Goal: Communication & Community: Participate in discussion

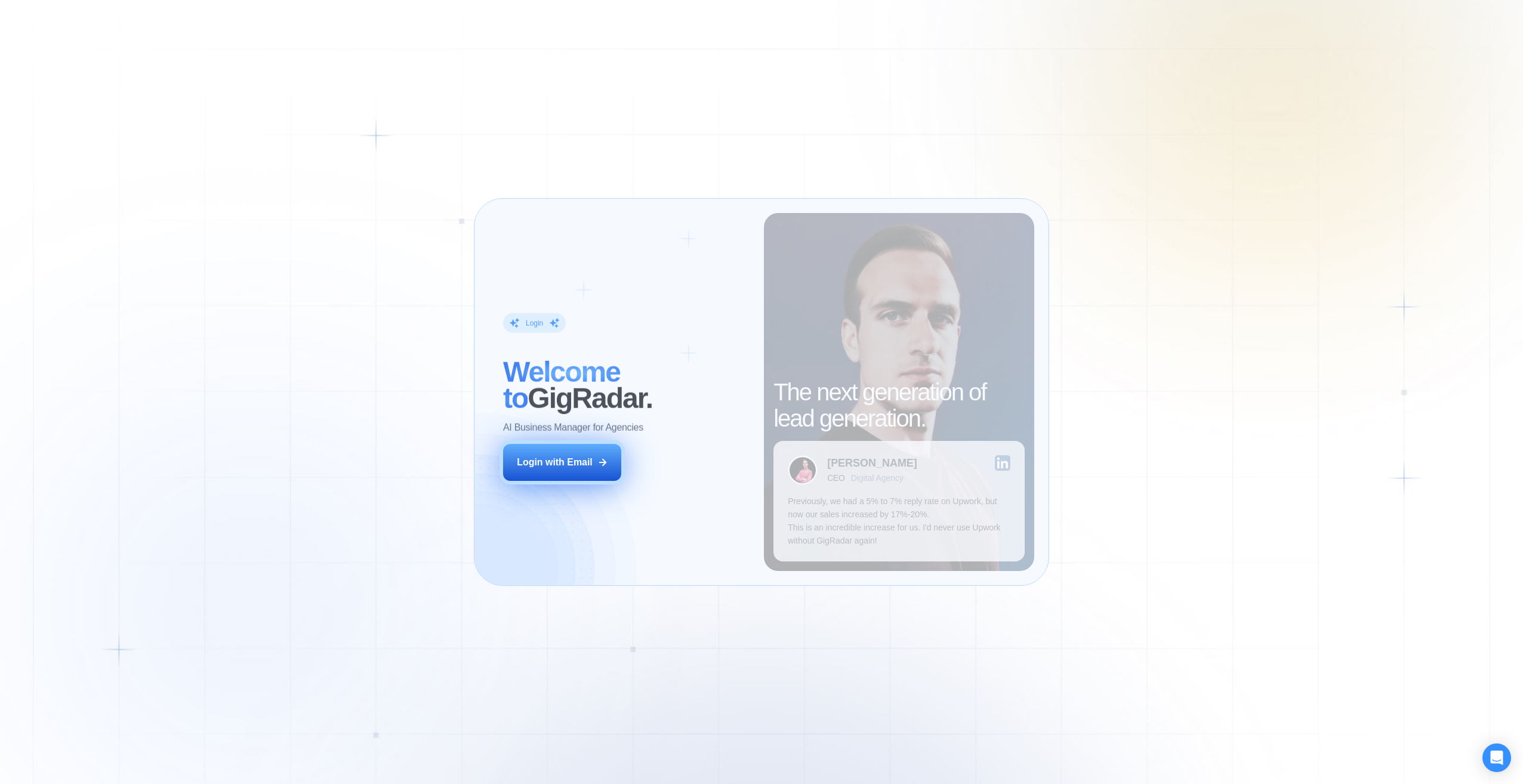
click at [579, 460] on div "Login with Email" at bounding box center [555, 462] width 76 height 13
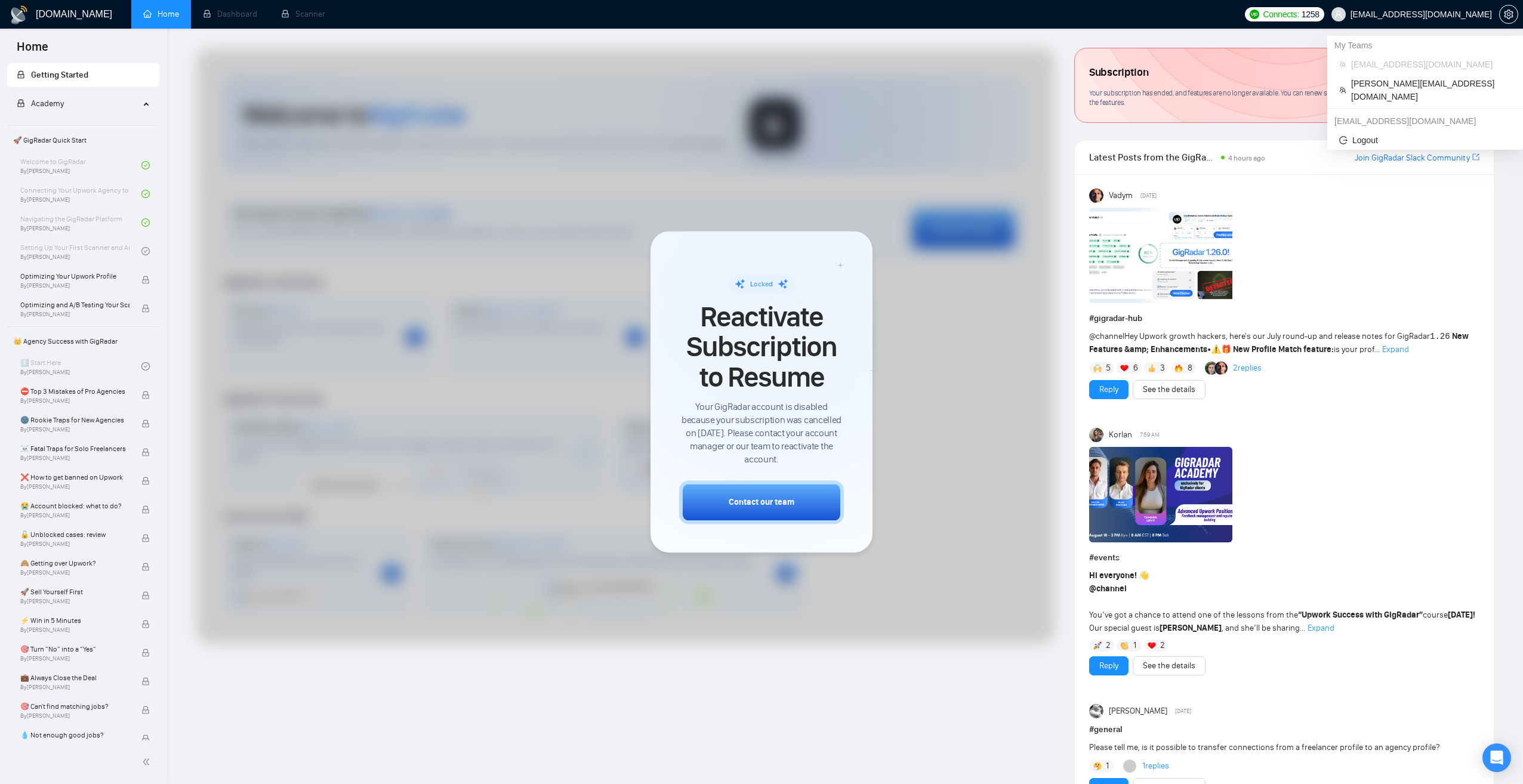
click at [1470, 14] on span "[EMAIL_ADDRESS][DOMAIN_NAME]" at bounding box center [1421, 14] width 142 height 0
click at [1405, 85] on span "[PERSON_NAME][EMAIL_ADDRESS][DOMAIN_NAME]" at bounding box center [1431, 90] width 160 height 26
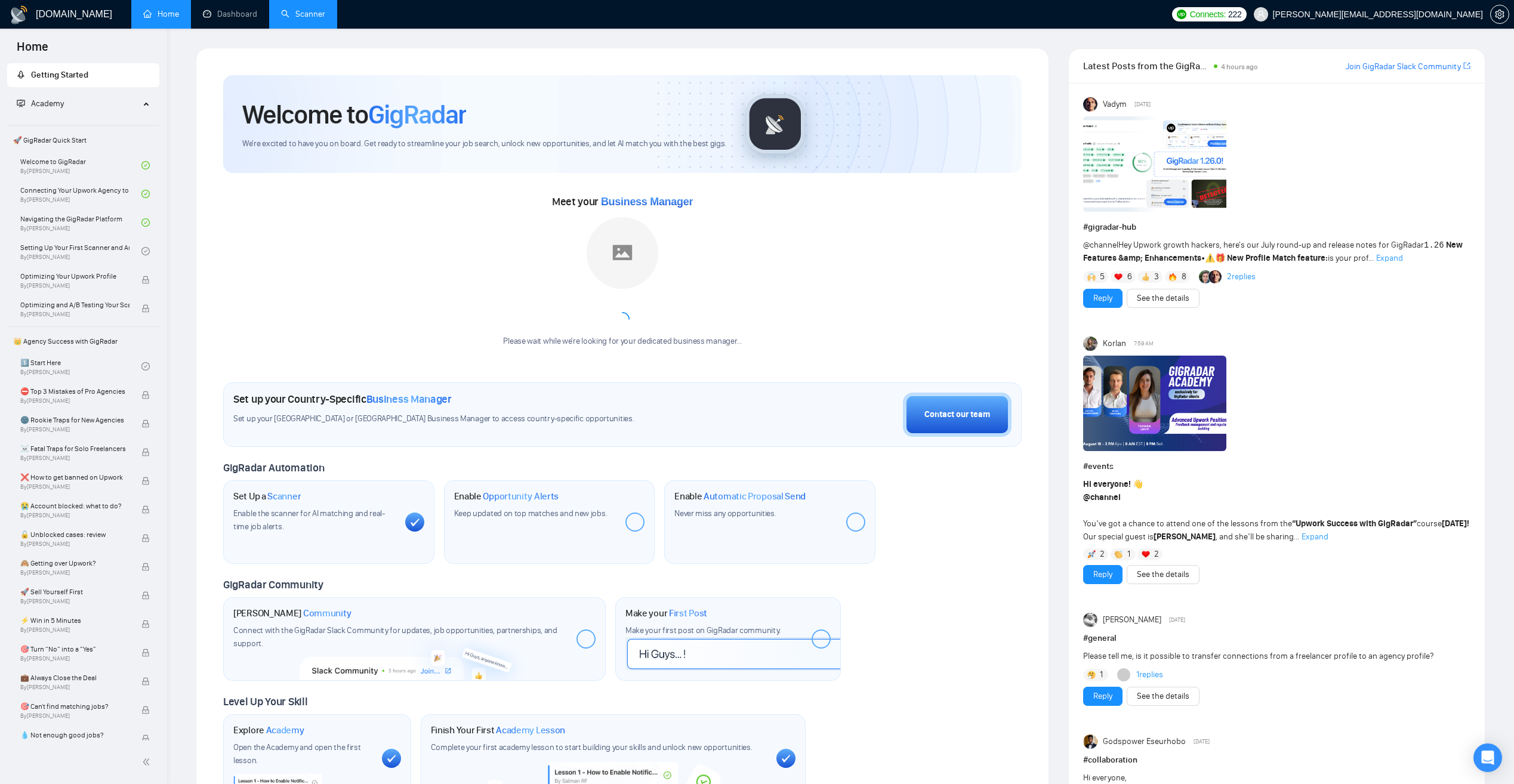
click at [296, 12] on link "Scanner" at bounding box center [303, 14] width 44 height 10
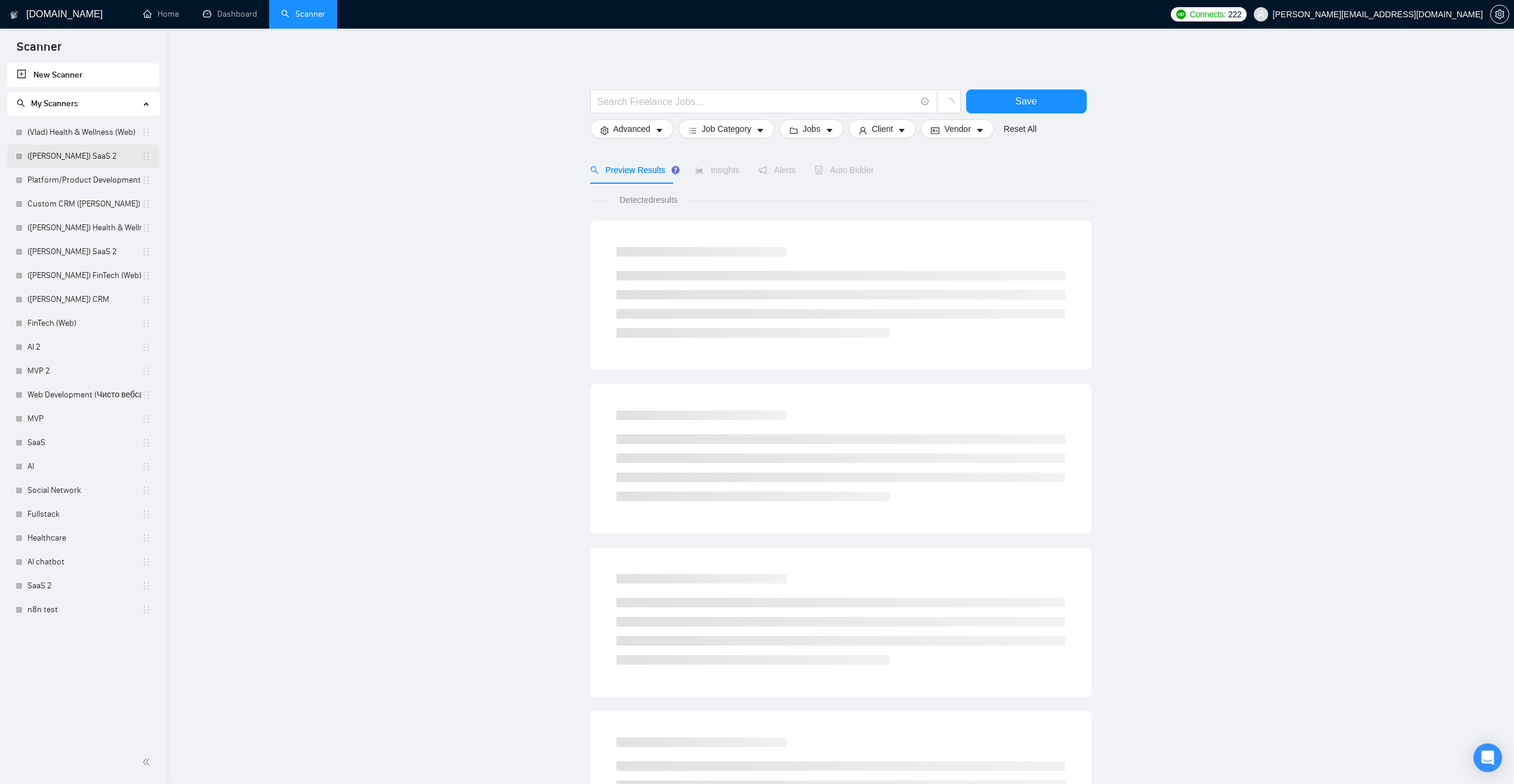
click at [61, 156] on link "([PERSON_NAME]) SaaS 2" at bounding box center [85, 156] width 114 height 24
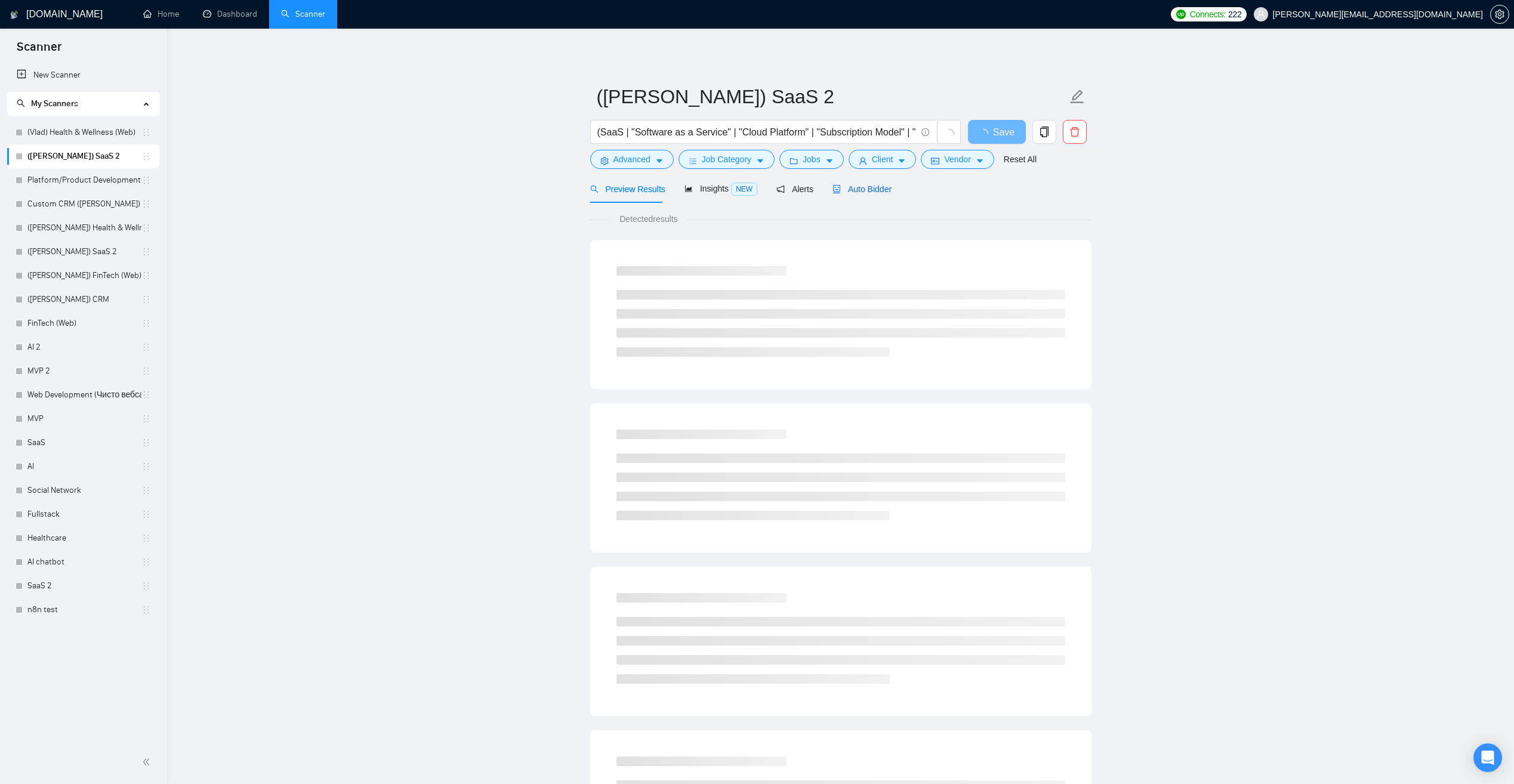
click at [849, 191] on span "Auto Bidder" at bounding box center [862, 189] width 59 height 10
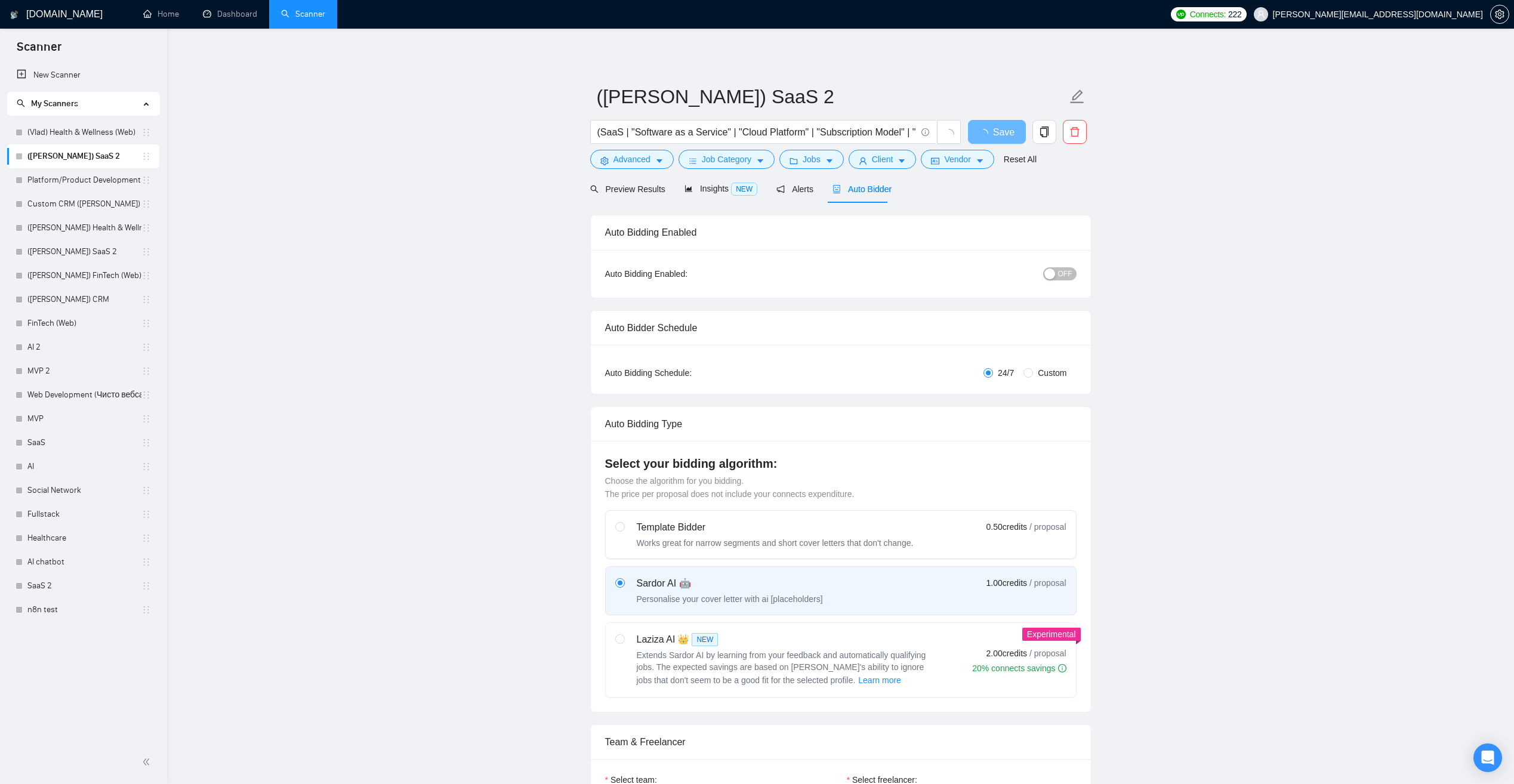
checkbox input "true"
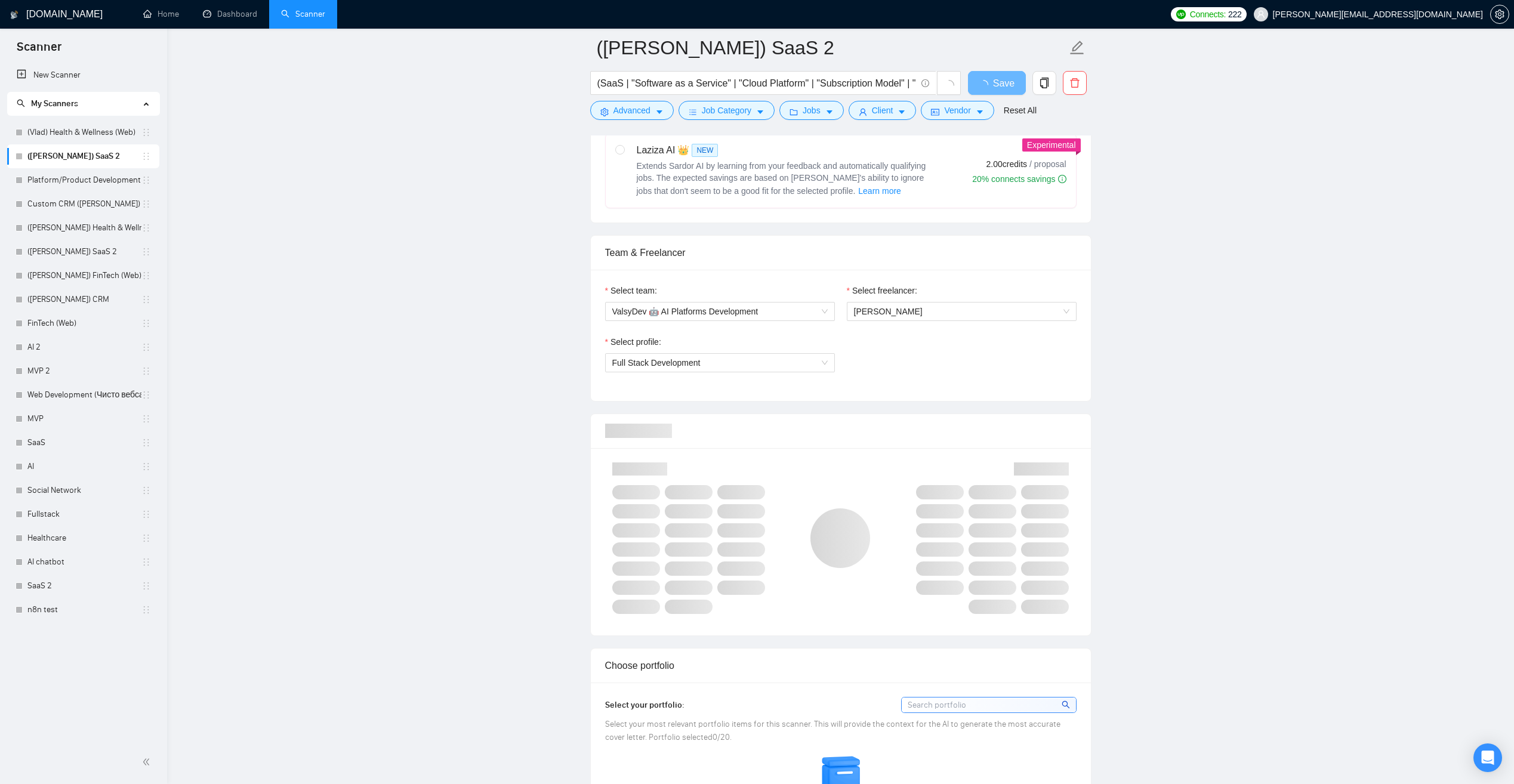
scroll to position [537, 0]
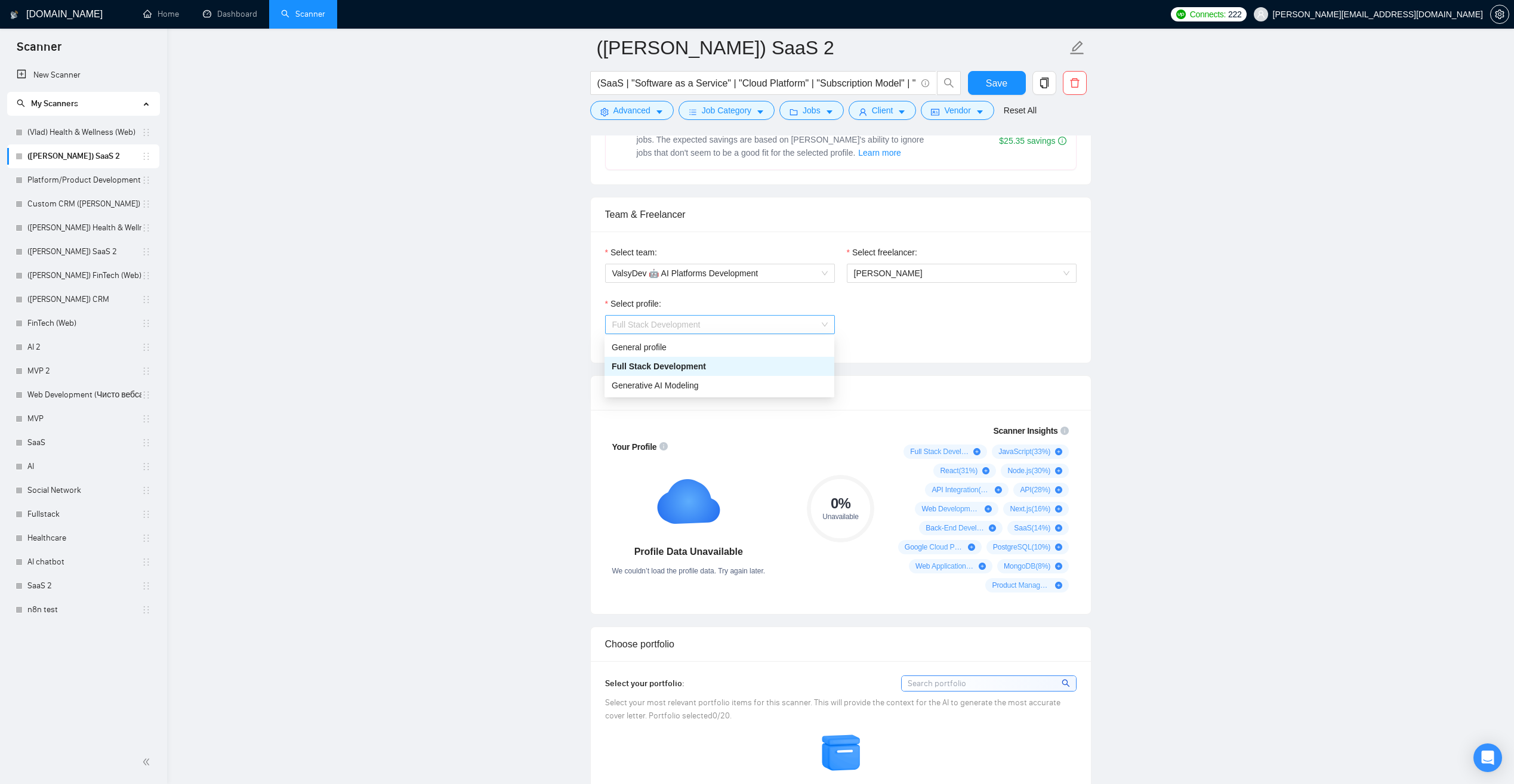
click at [757, 315] on span "Full Stack Development" at bounding box center [720, 324] width 215 height 18
click at [720, 384] on div "Generative AI Modeling" at bounding box center [719, 385] width 215 height 13
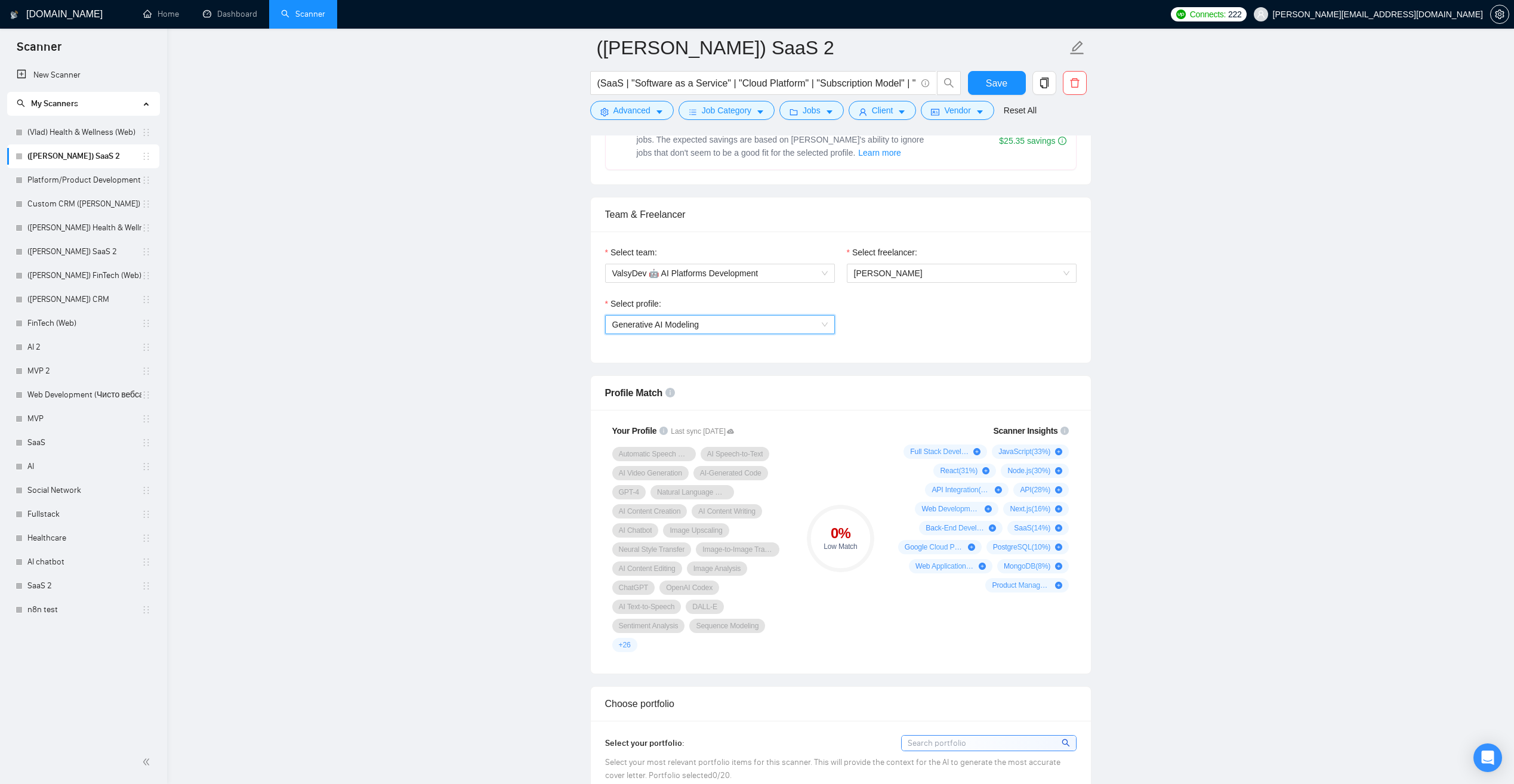
click at [746, 328] on span "Generative AI Modeling" at bounding box center [720, 324] width 215 height 18
click at [739, 369] on div "Full Stack Development" at bounding box center [719, 366] width 215 height 13
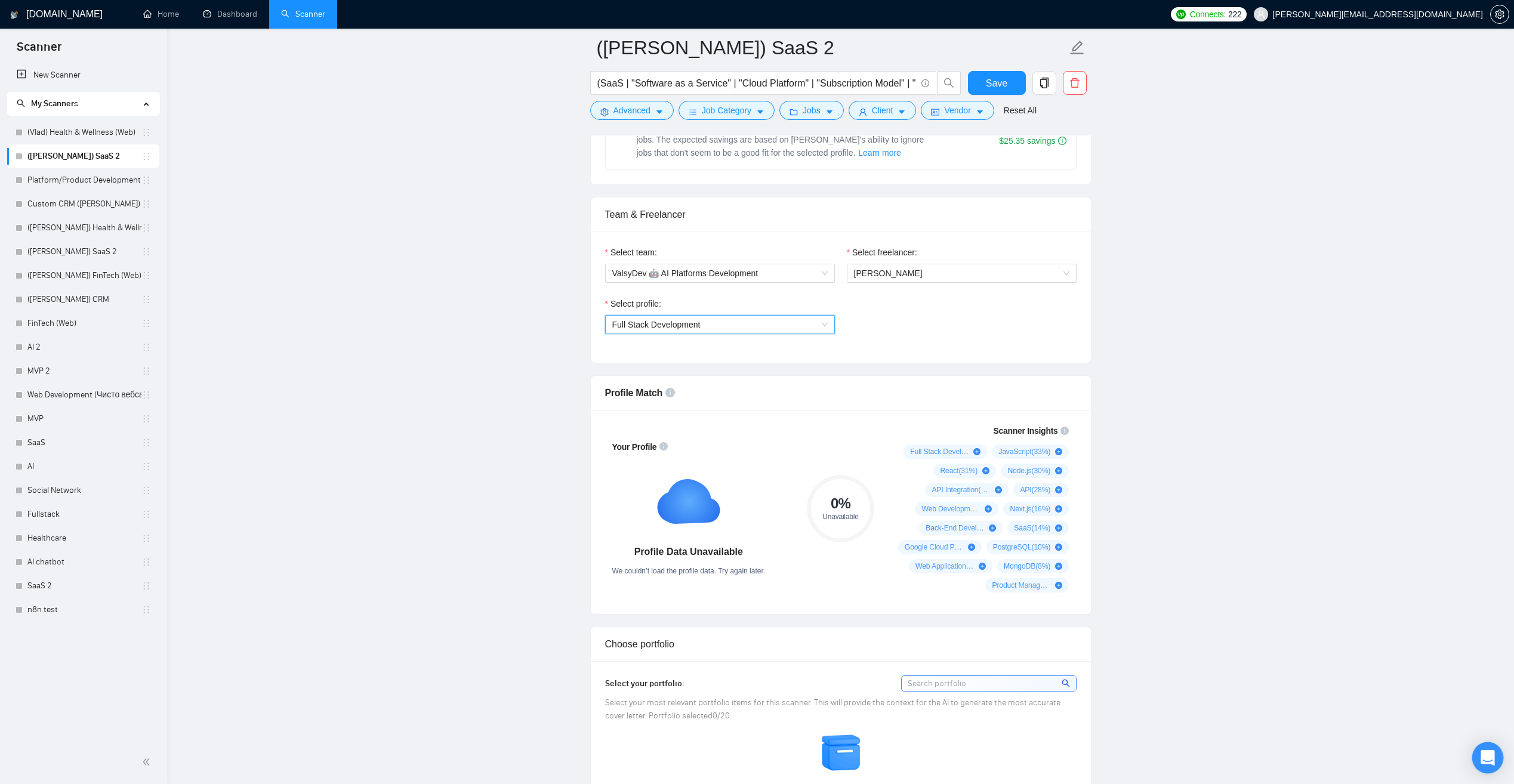
click at [1487, 748] on div "Open Intercom Messenger" at bounding box center [1488, 758] width 32 height 32
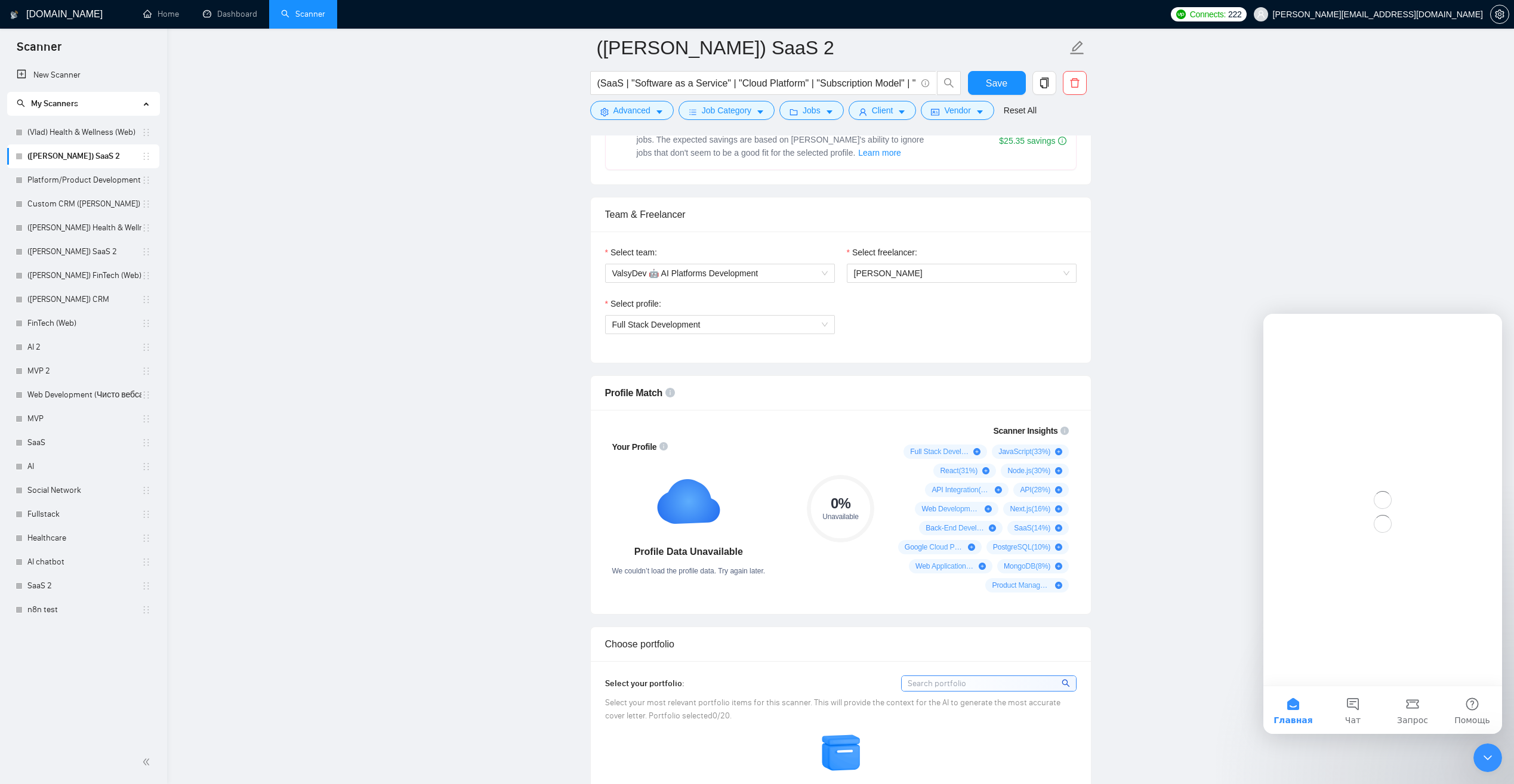
scroll to position [0, 0]
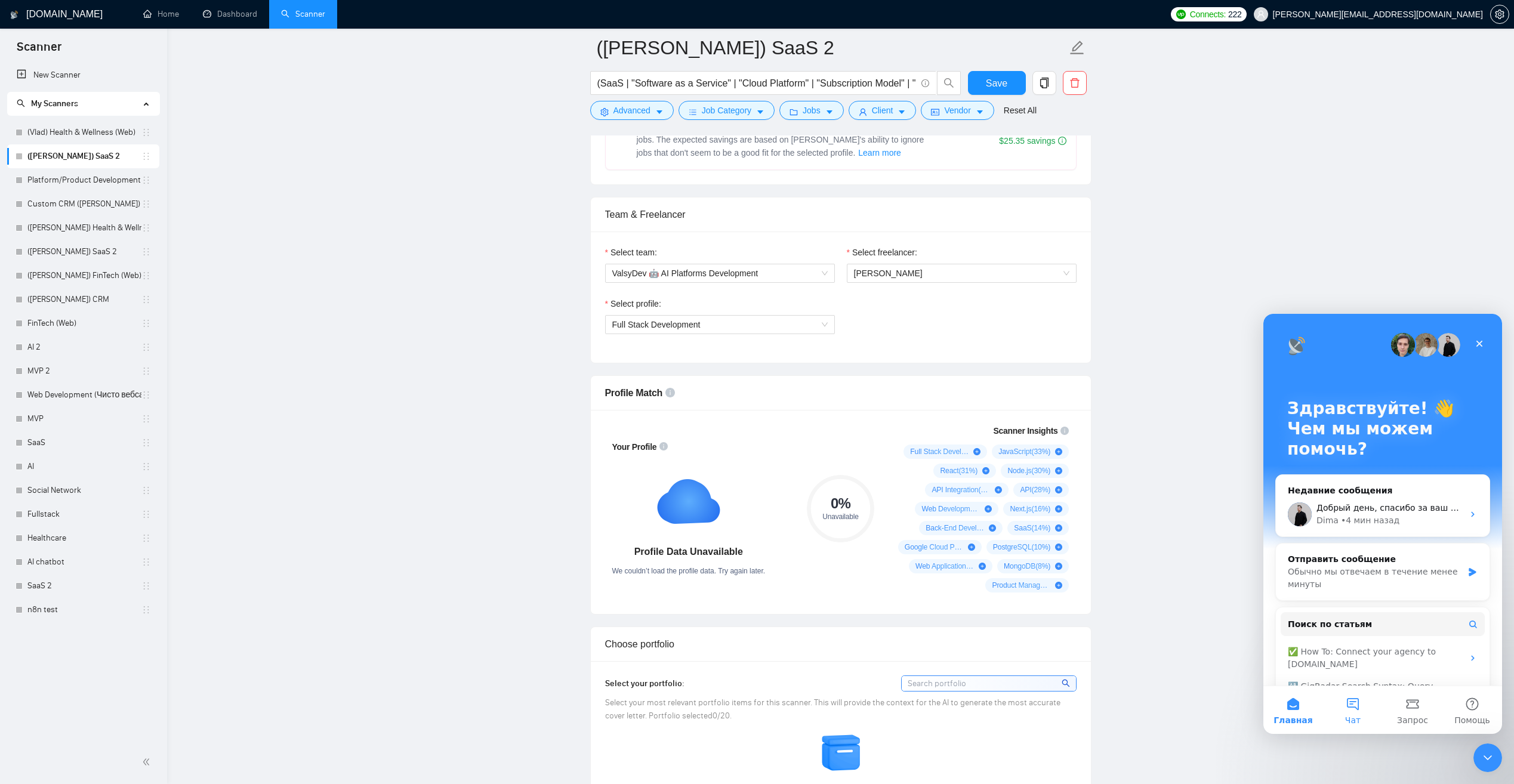
click at [1374, 701] on button "Чат" at bounding box center [1352, 710] width 60 height 47
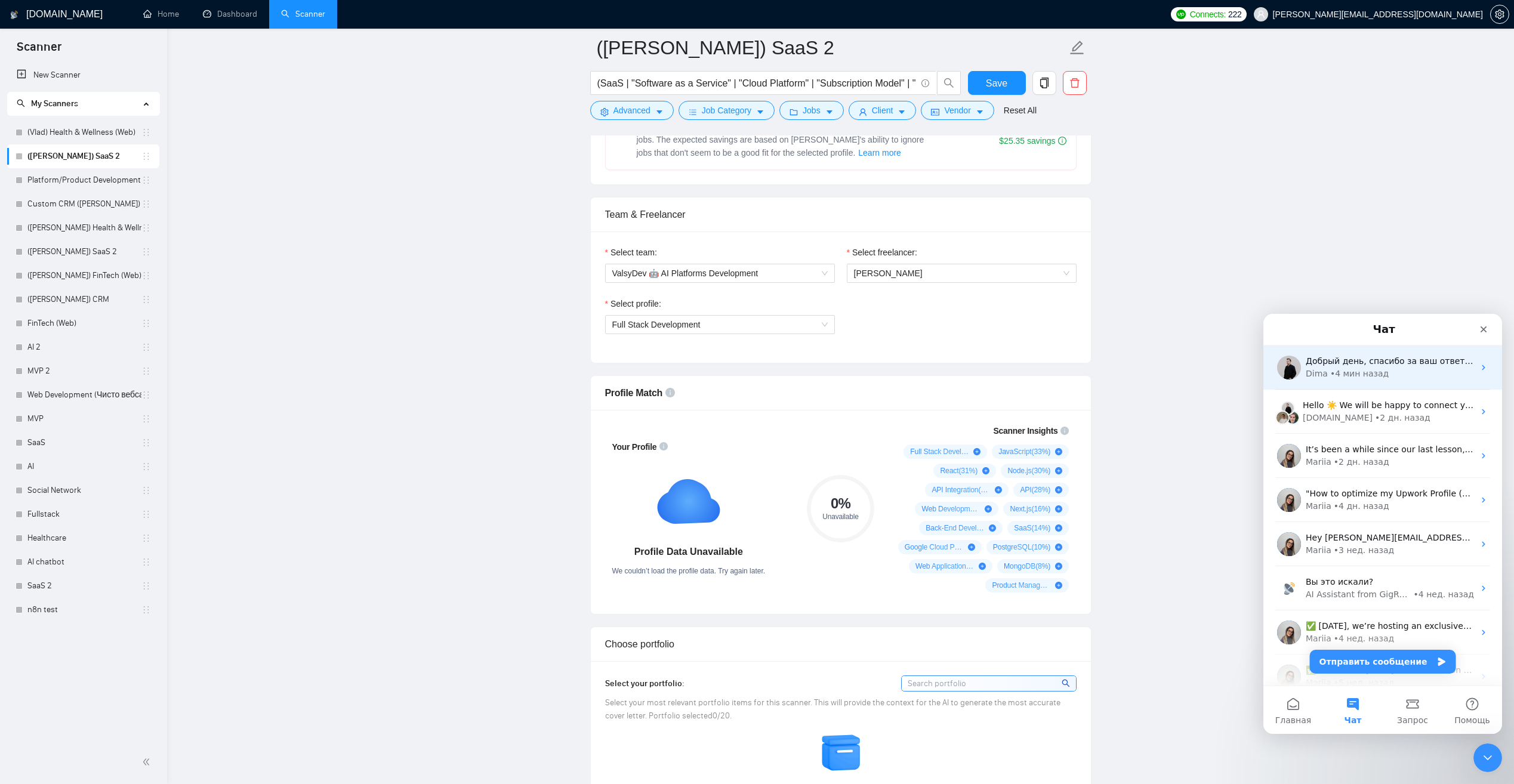
click at [1333, 374] on div "• 4 мин назад" at bounding box center [1359, 374] width 58 height 12
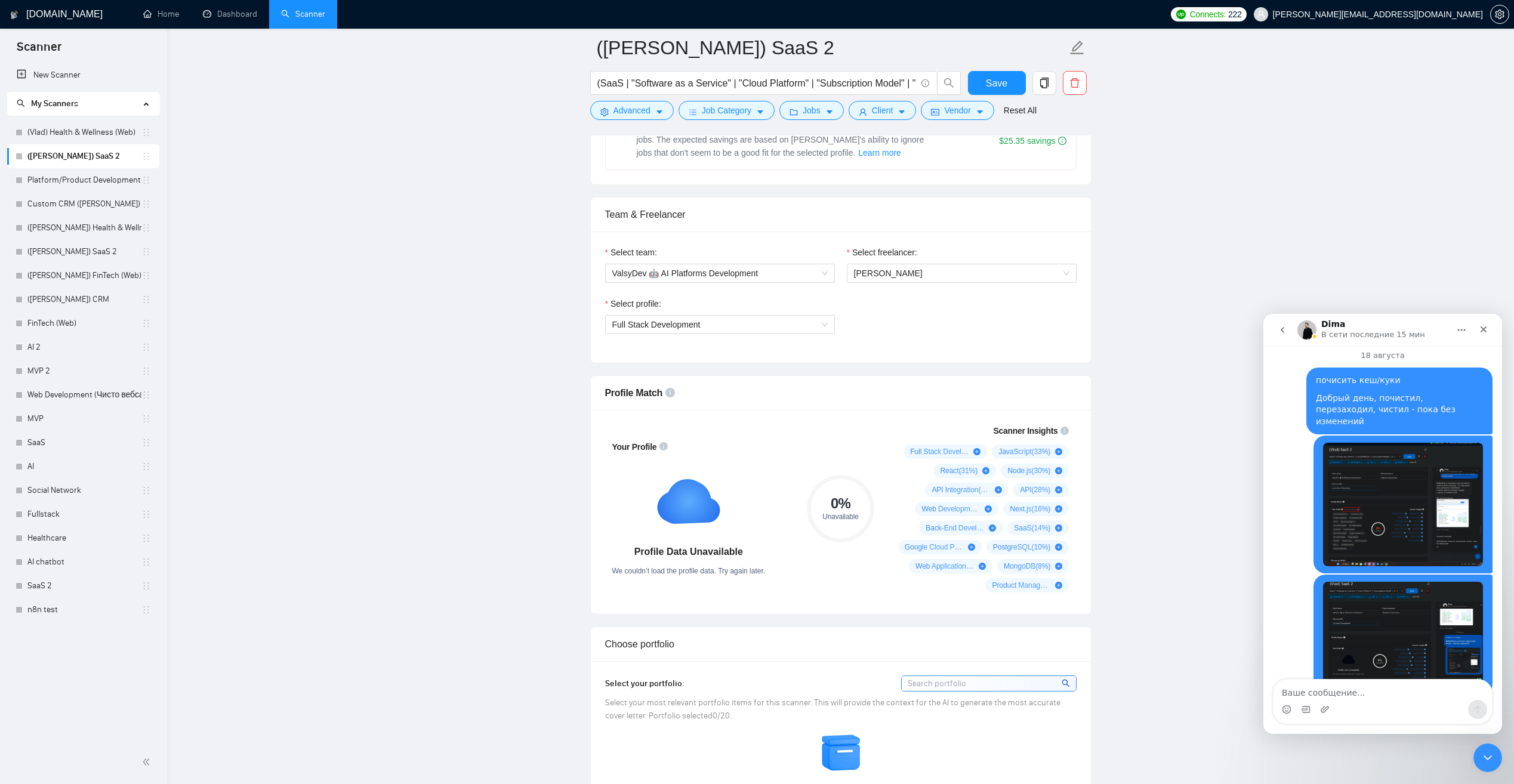
scroll to position [2067, 0]
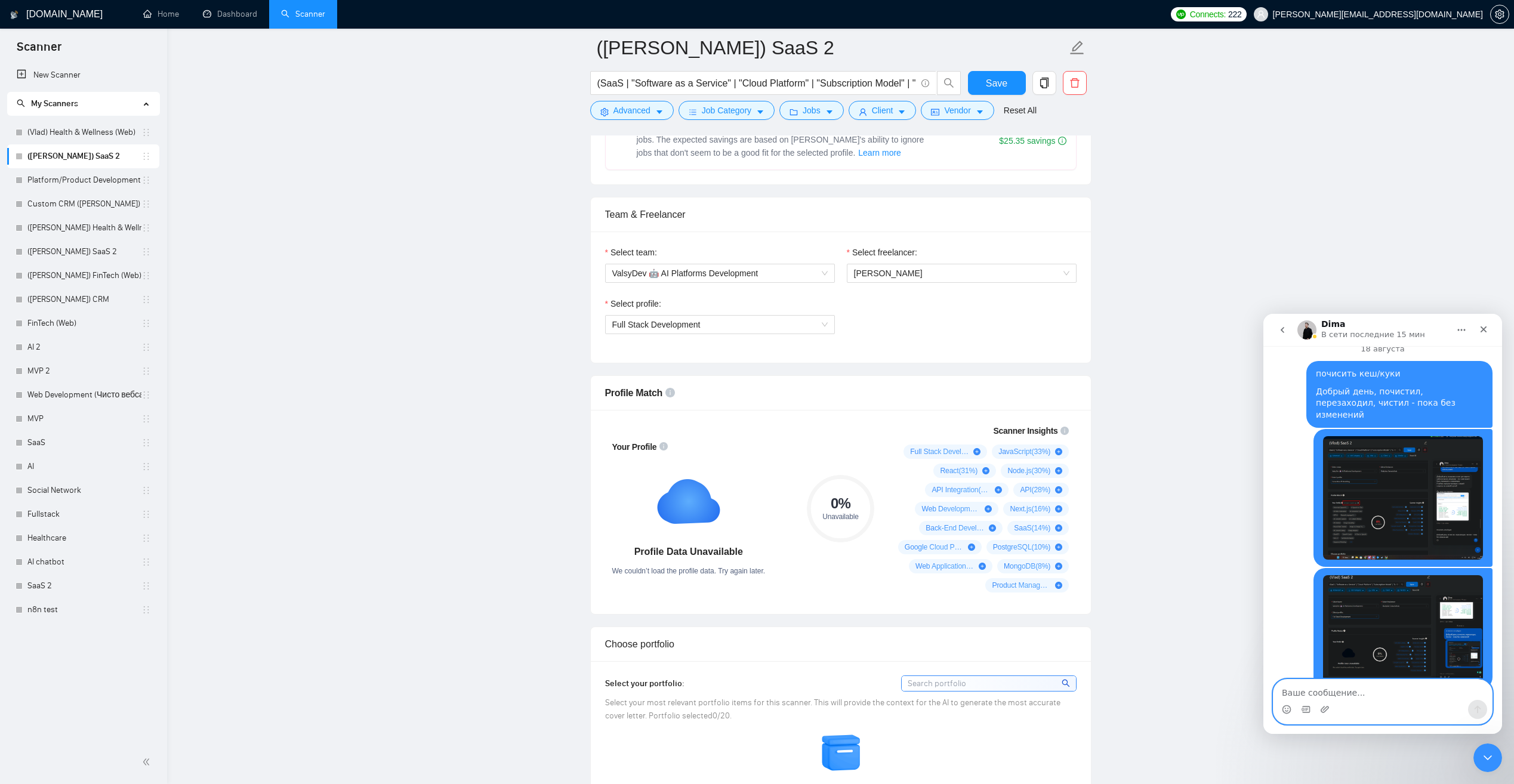
click at [1345, 689] on textarea "Ваше сообщение..." at bounding box center [1383, 690] width 219 height 21
paste textarea "x"
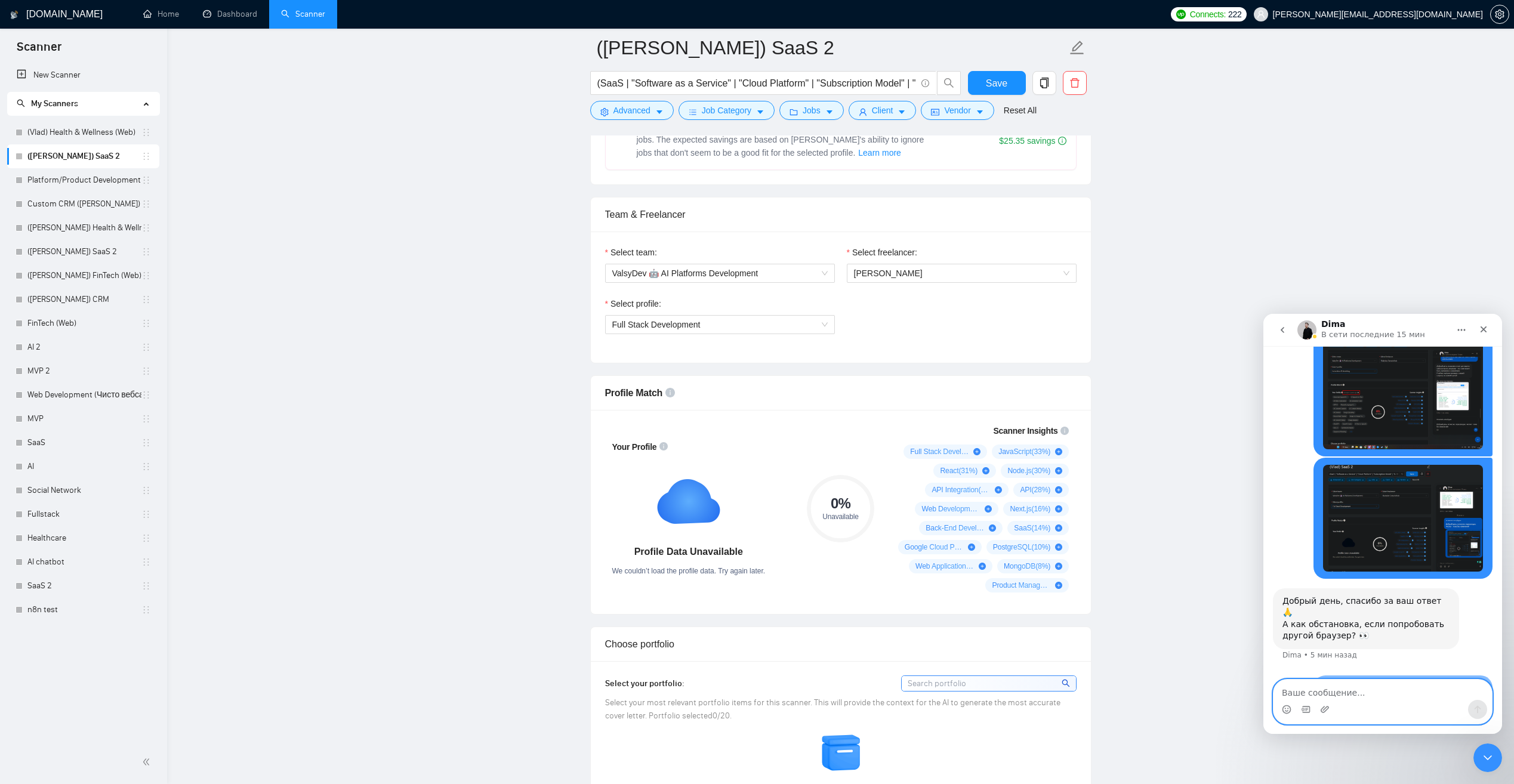
scroll to position [2177, 0]
type textarea "x"
click at [1328, 695] on textarea "edge" at bounding box center [1383, 690] width 219 height 21
type textarea "edge также"
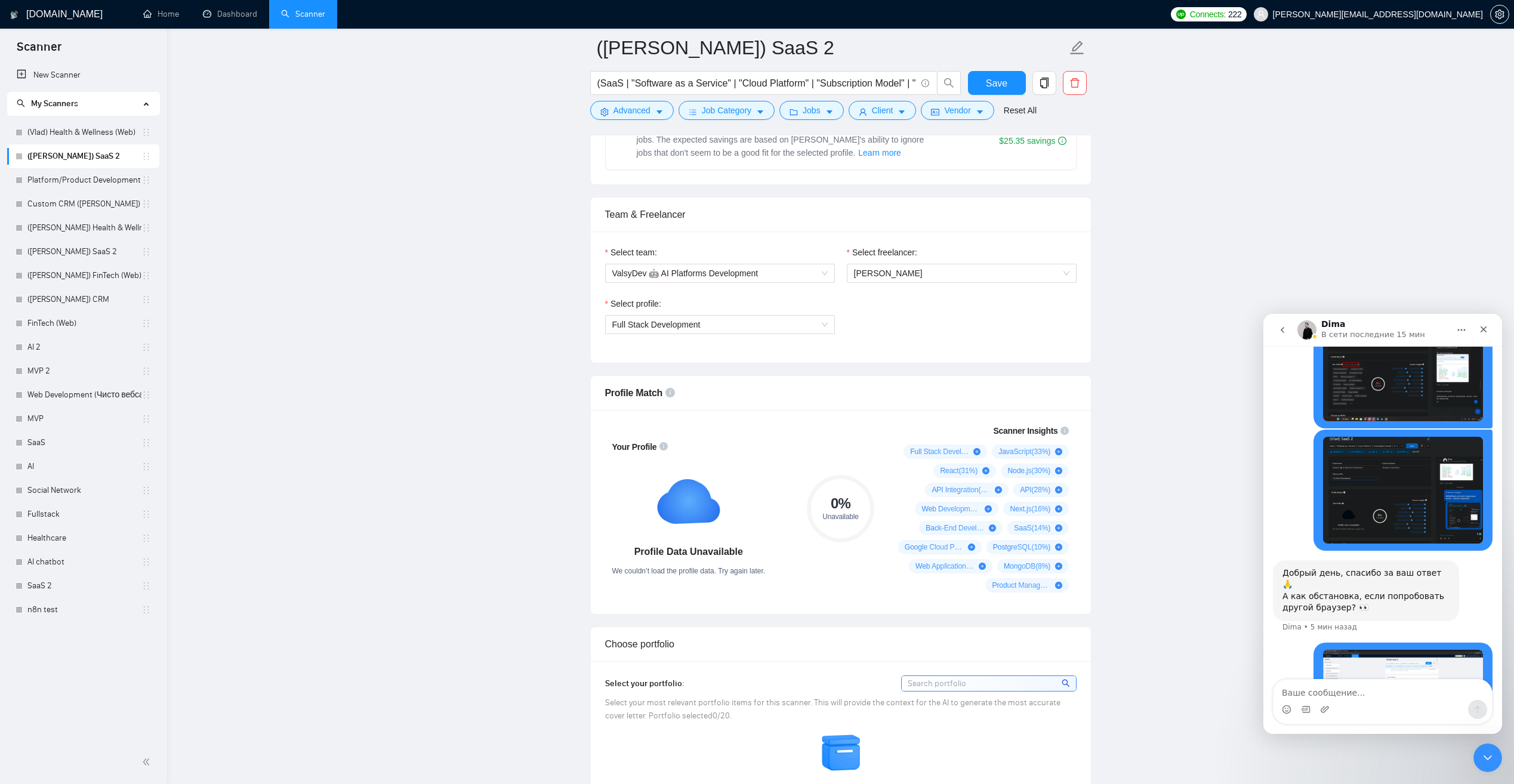
drag, startPoint x: 1366, startPoint y: 602, endPoint x: 2629, endPoint y: 916, distance: 1301.4
click at [1366, 650] on img "chervinskyi.oleh@valsydev.com говорит…" at bounding box center [1403, 694] width 160 height 88
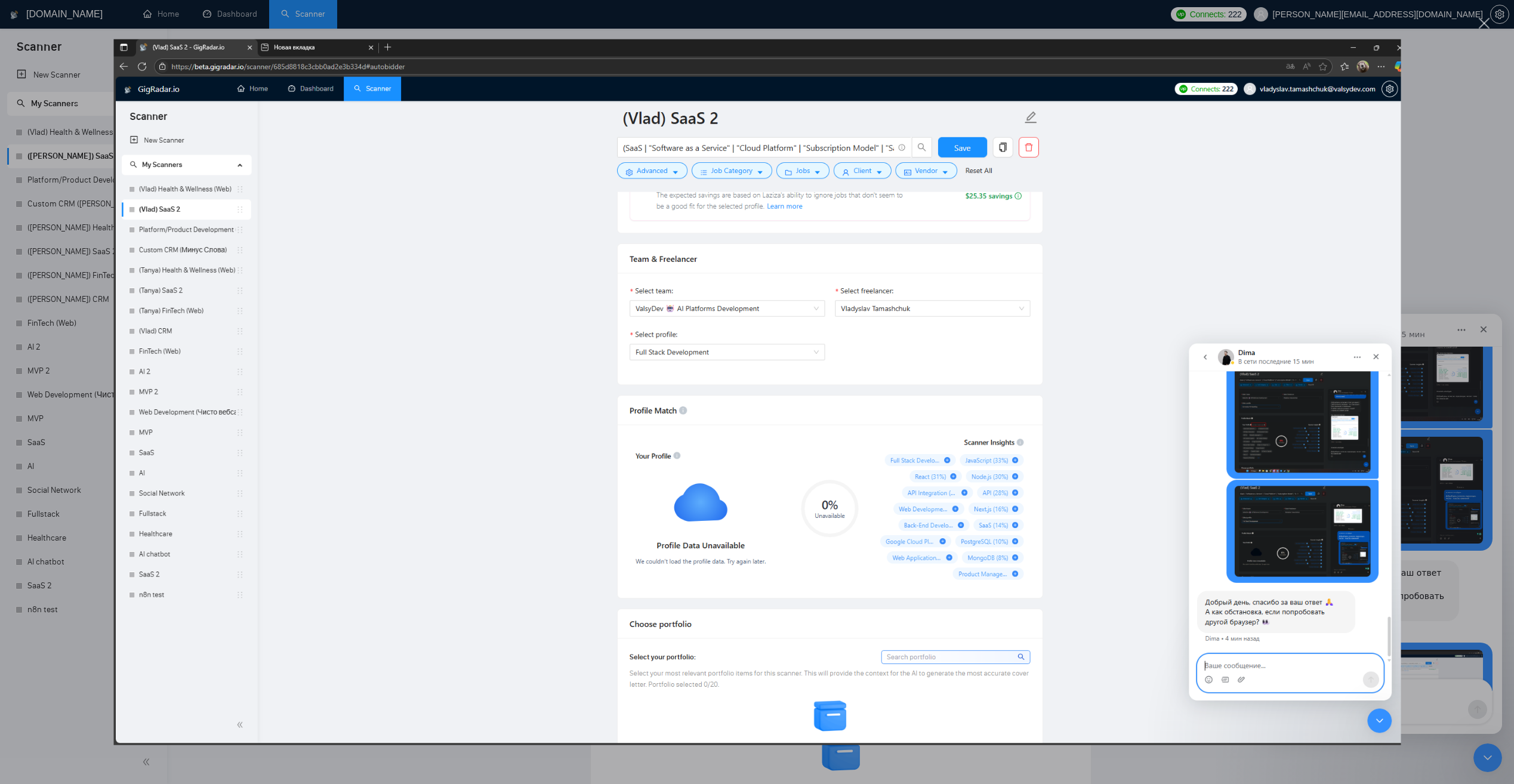
click at [905, 526] on img "Закрыть" at bounding box center [757, 392] width 1287 height 706
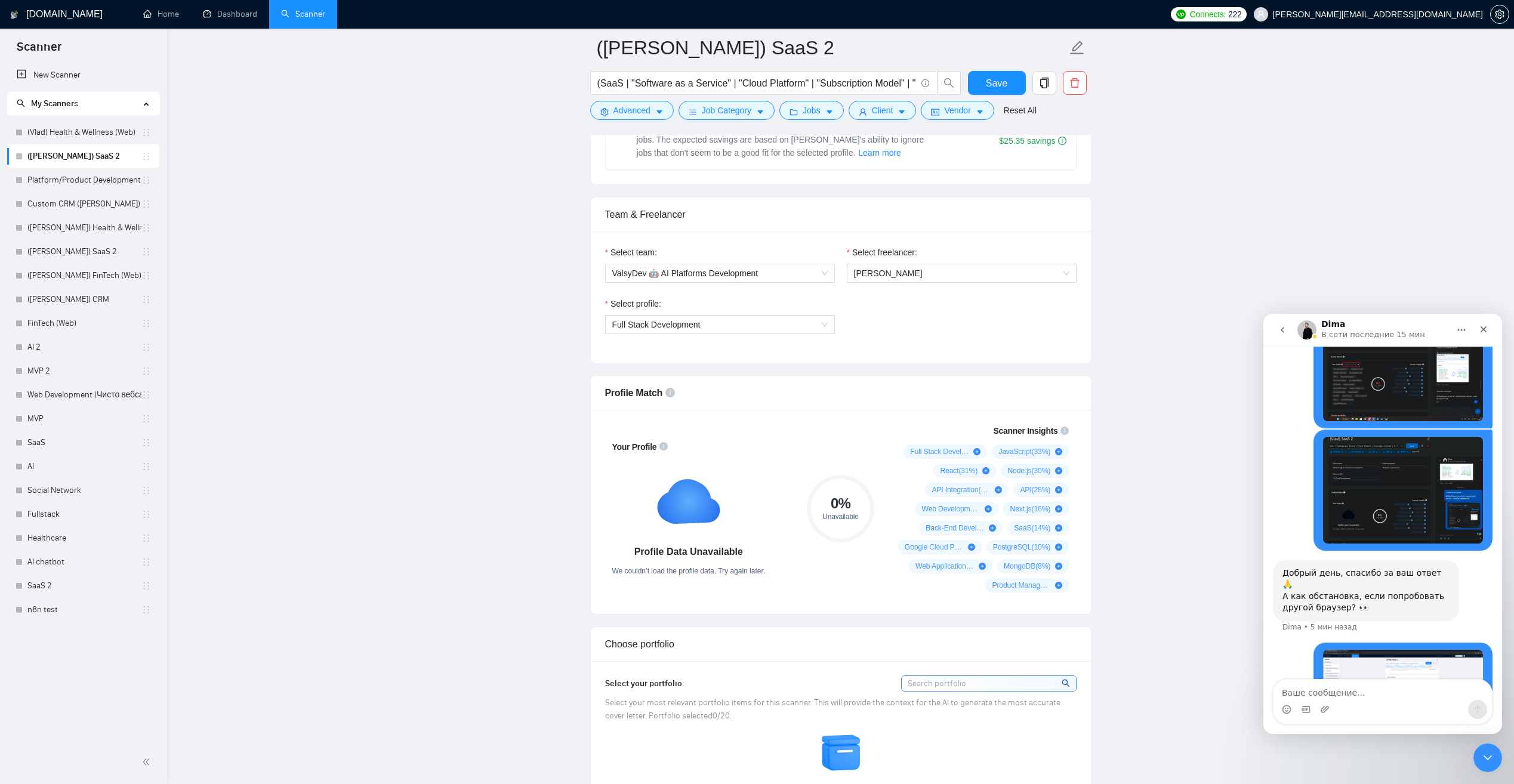
click at [905, 526] on div "Full Stack Development ( 59 %) JavaScript ( 33 %) React ( 31 %) Node.js ( 30 %)…" at bounding box center [981, 518] width 177 height 148
click at [630, 396] on span "Profile Match" at bounding box center [634, 392] width 58 height 10
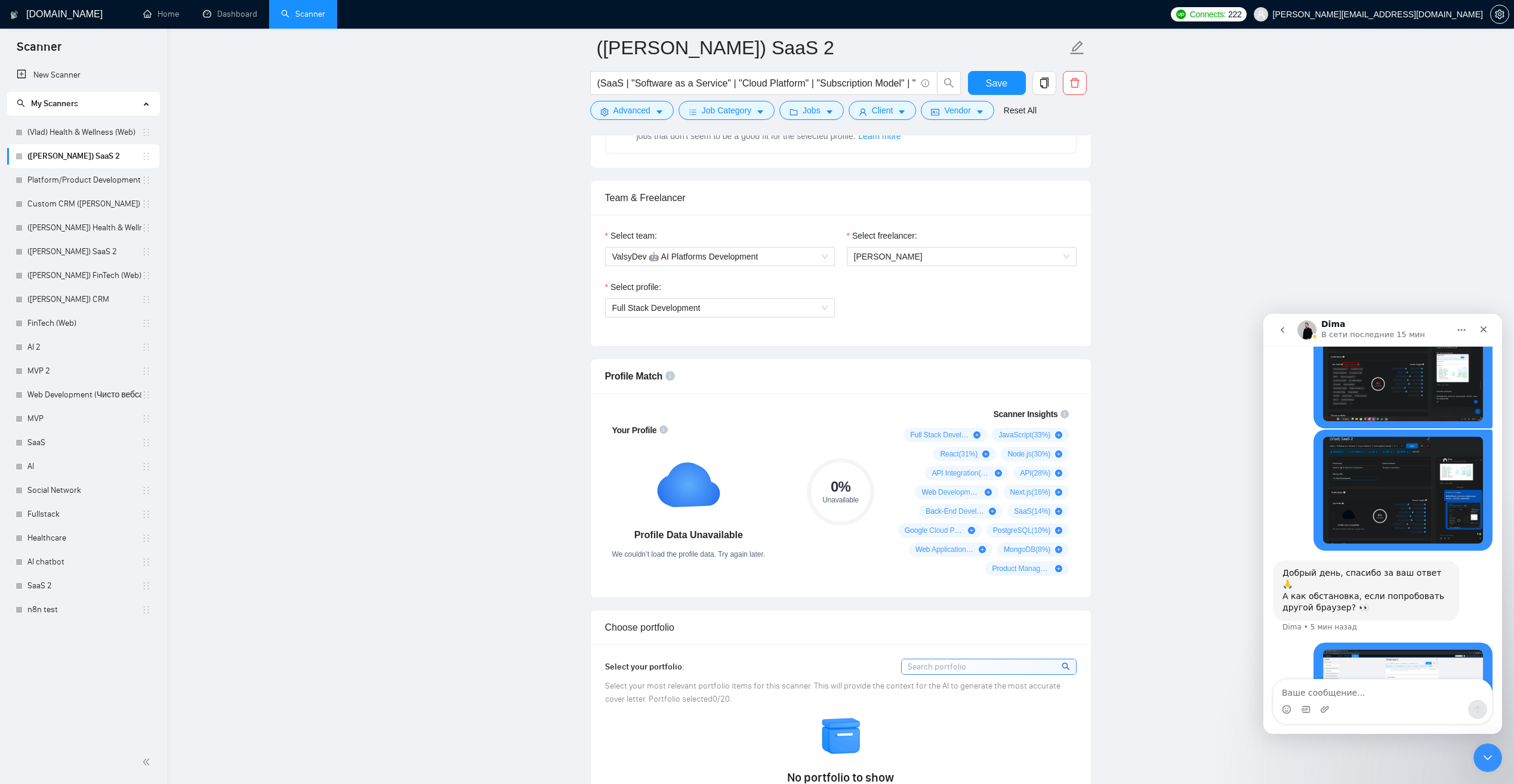
scroll to position [537, 0]
